Goal: Information Seeking & Learning: Learn about a topic

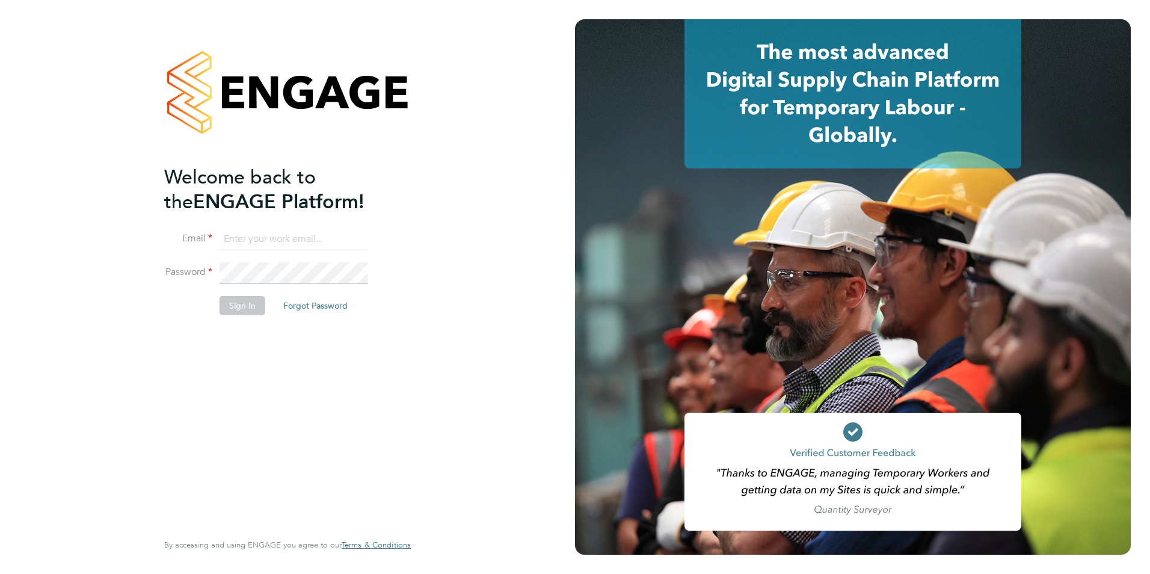
click at [297, 233] on input at bounding box center [294, 240] width 149 height 22
click at [285, 242] on input at bounding box center [294, 240] width 149 height 22
paste input "beckycrawley@tempestresourcing.co.uk"
type input "beckycrawley@tempestresourcing.co.uk"
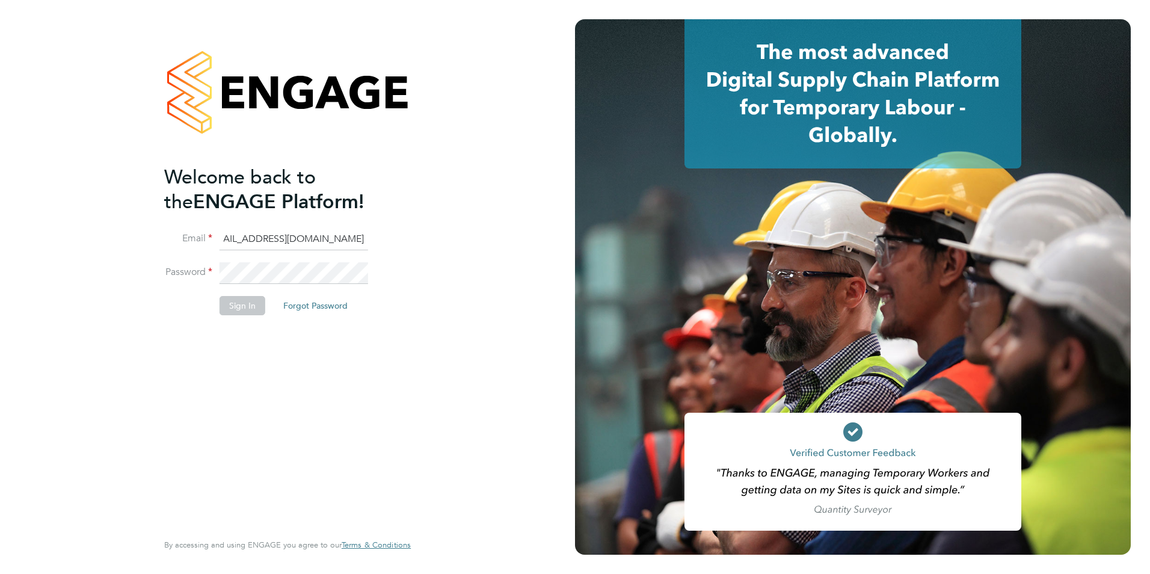
scroll to position [0, 0]
click at [234, 308] on button "Sign In" at bounding box center [243, 305] width 46 height 19
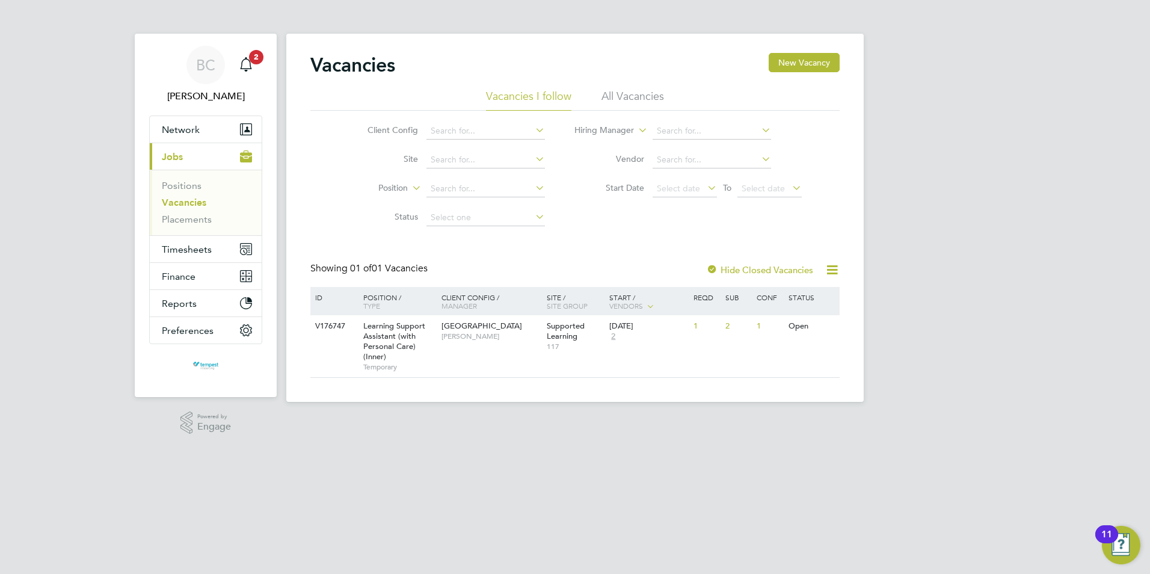
click at [618, 93] on li "All Vacancies" at bounding box center [633, 100] width 63 height 22
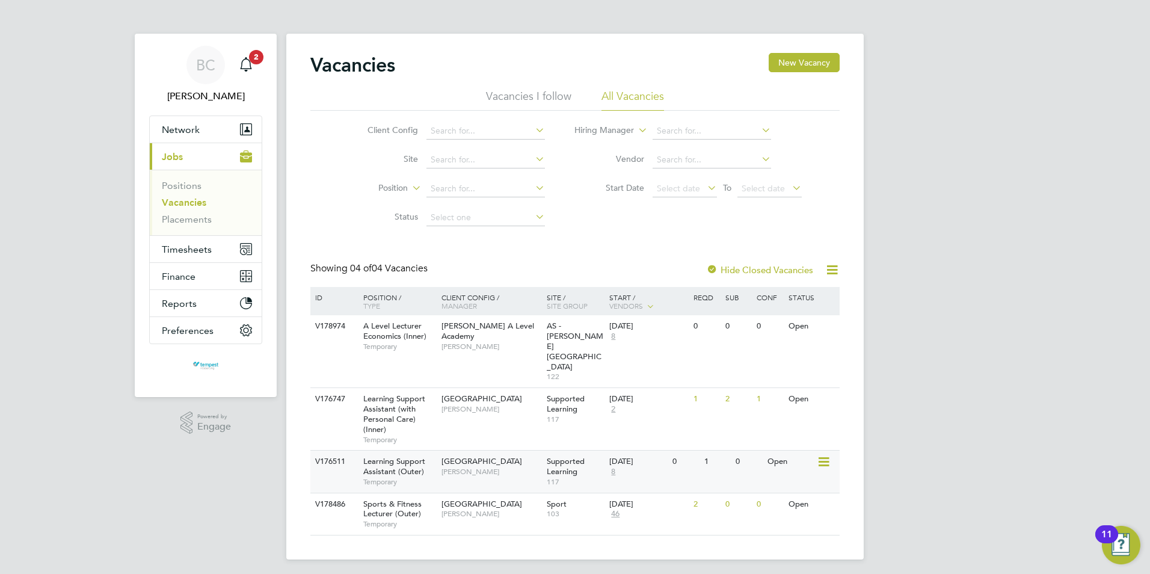
click at [396, 456] on span "Learning Support Assistant (Outer)" at bounding box center [394, 466] width 62 height 20
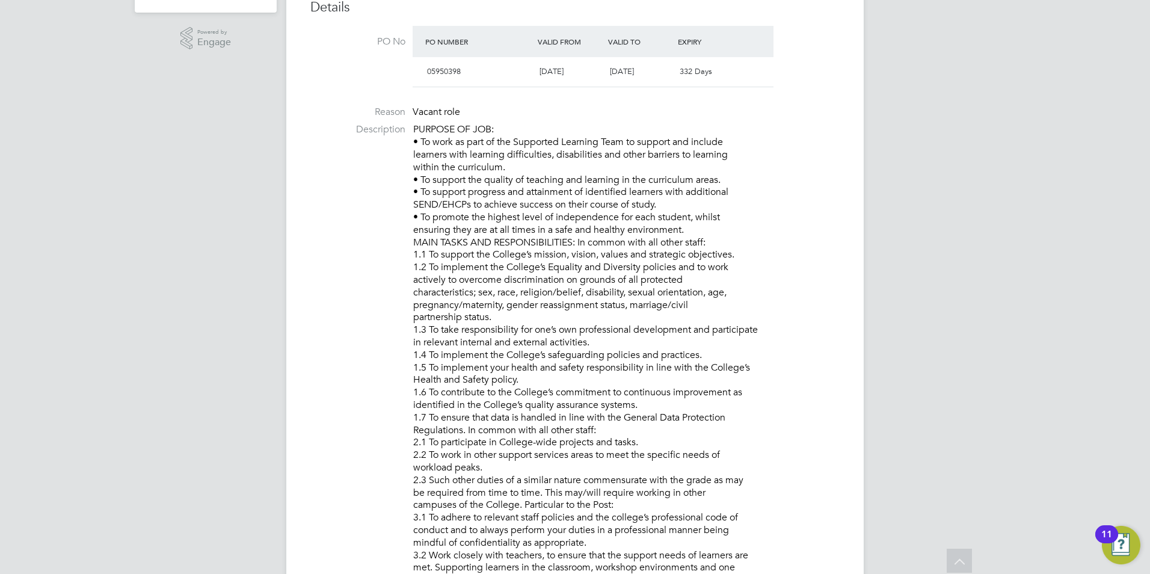
scroll to position [301, 0]
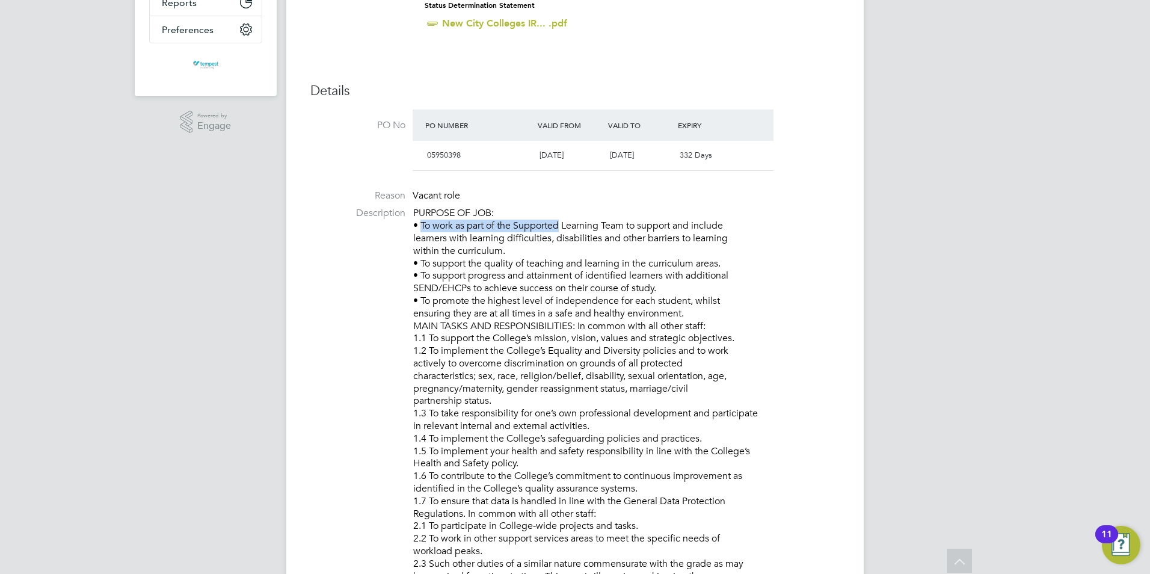
drag, startPoint x: 419, startPoint y: 224, endPoint x: 554, endPoint y: 227, distance: 135.4
drag, startPoint x: 554, startPoint y: 227, endPoint x: 434, endPoint y: 224, distance: 120.3
drag, startPoint x: 413, startPoint y: 224, endPoint x: 723, endPoint y: 313, distance: 322.2
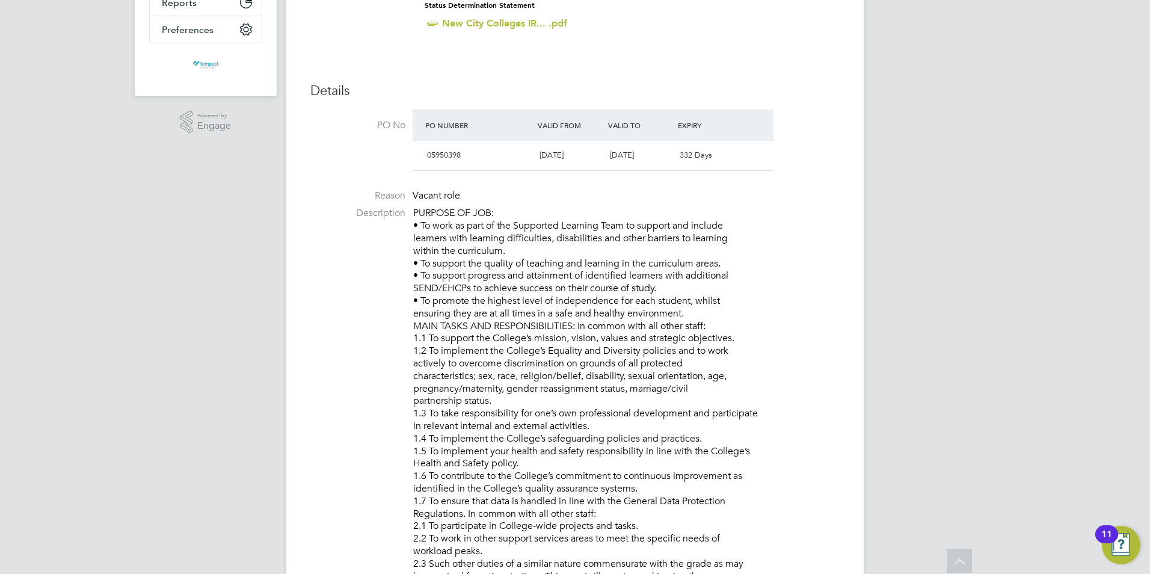
drag, startPoint x: 723, startPoint y: 313, endPoint x: 554, endPoint y: 283, distance: 171.6
copy p "• To work as part of the Supported Learning Team to support and include learner…"
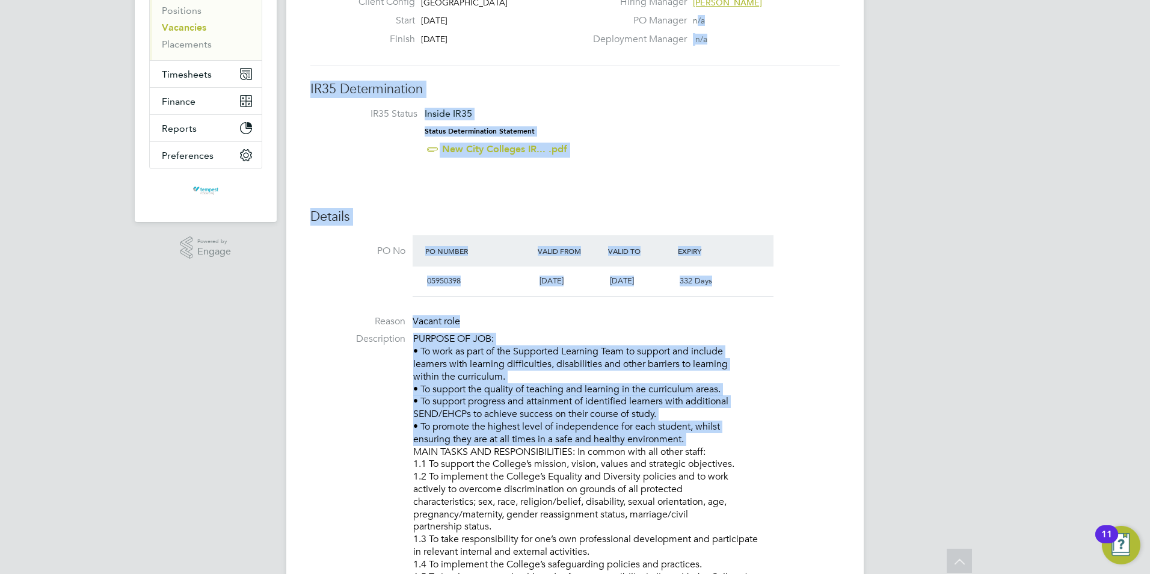
scroll to position [174, 0]
drag, startPoint x: 414, startPoint y: 205, endPoint x: 713, endPoint y: 447, distance: 385.4
drag, startPoint x: 713, startPoint y: 447, endPoint x: 728, endPoint y: 446, distance: 15.1
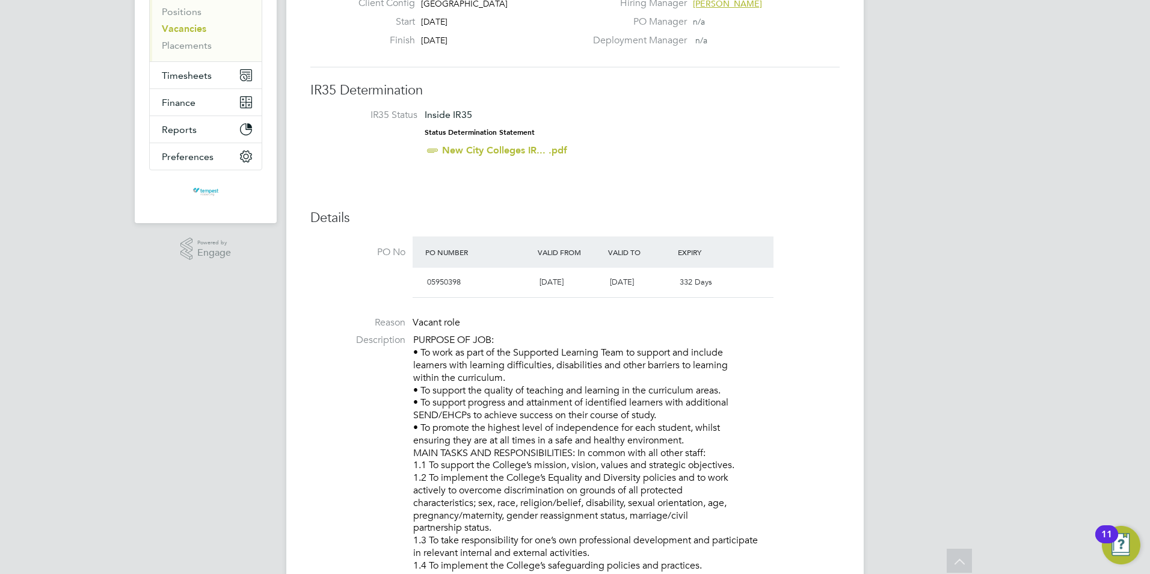
scroll to position [0, 0]
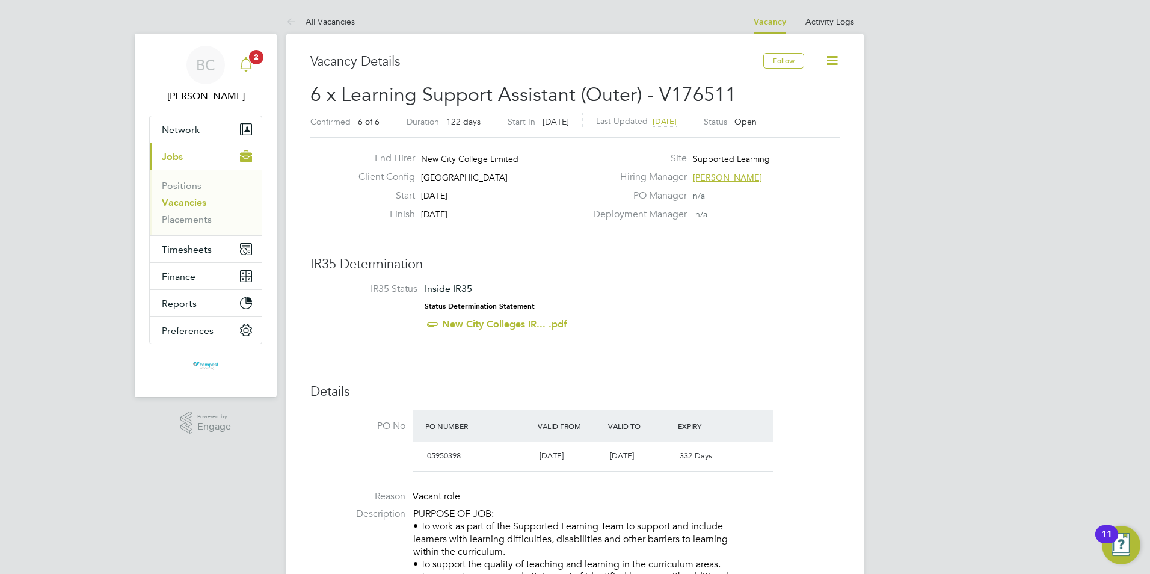
click at [247, 63] on icon "Main navigation" at bounding box center [246, 64] width 14 height 14
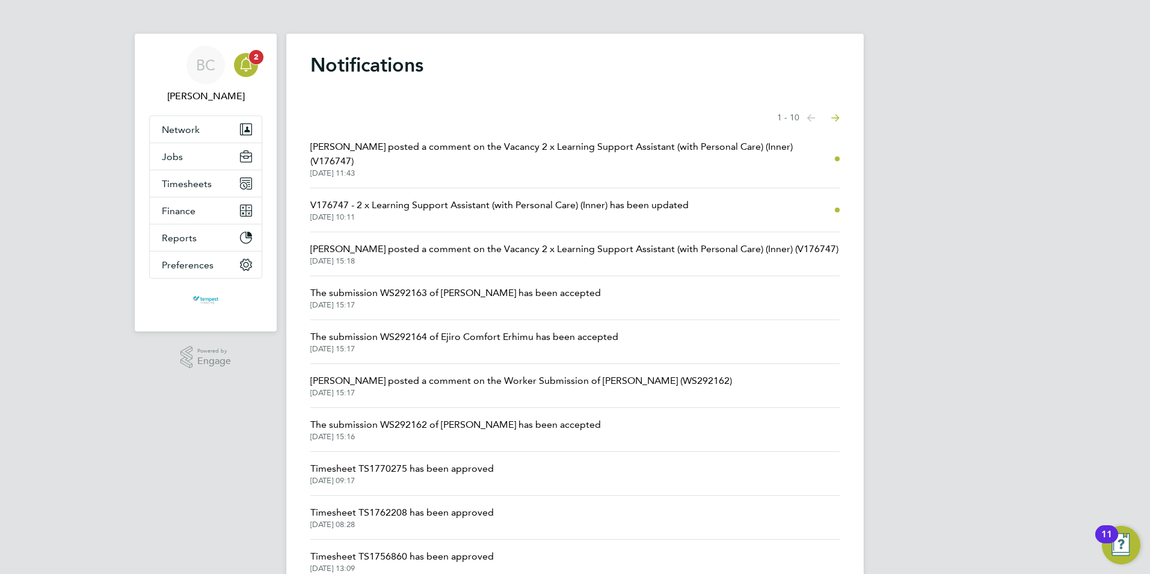
click at [247, 63] on icon "Main navigation" at bounding box center [246, 64] width 14 height 14
click at [199, 155] on button "Jobs" at bounding box center [206, 156] width 112 height 26
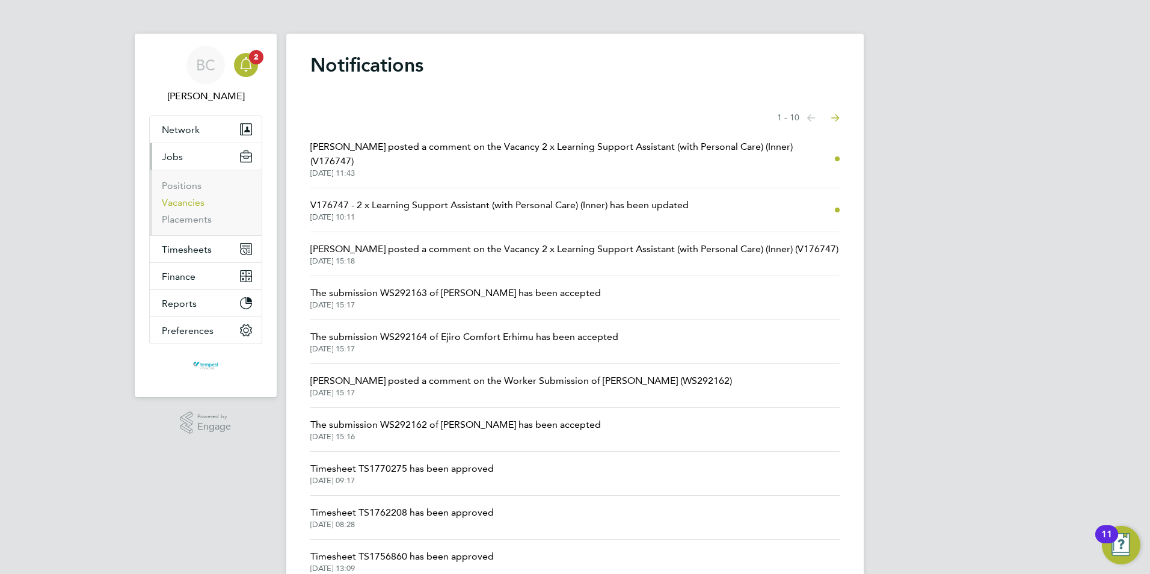
click at [187, 202] on link "Vacancies" at bounding box center [183, 202] width 43 height 11
